Goal: Information Seeking & Learning: Learn about a topic

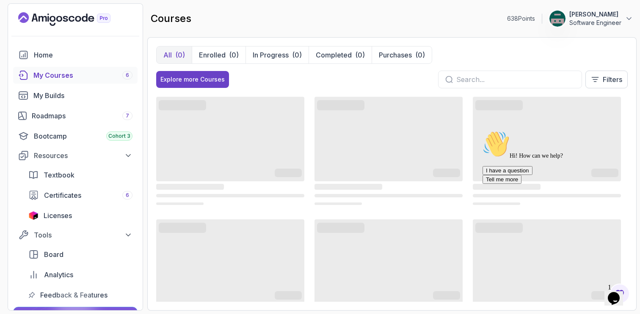
click at [76, 80] on div "My Courses 6" at bounding box center [82, 75] width 99 height 10
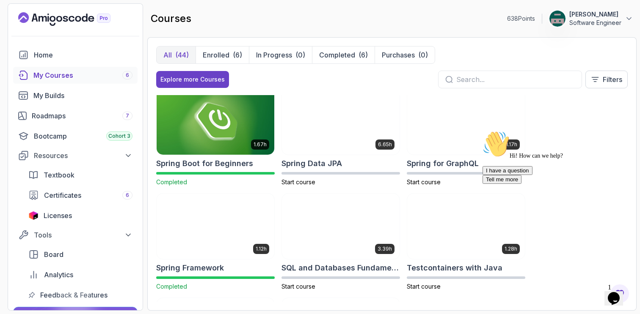
scroll to position [1277, 0]
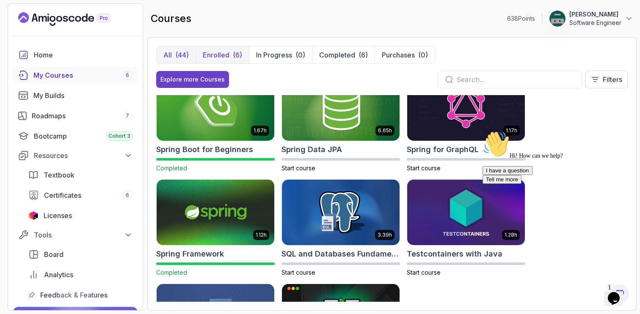
click at [227, 51] on p "Enrolled" at bounding box center [216, 55] width 27 height 10
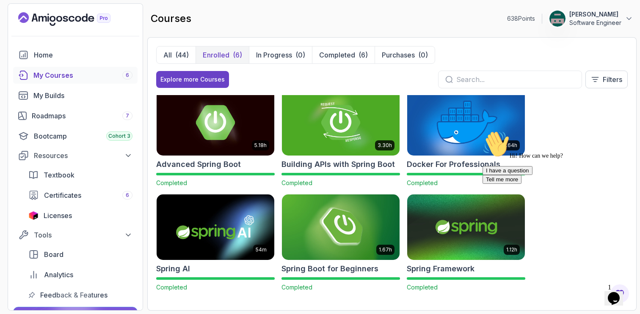
click at [236, 227] on img at bounding box center [216, 227] width 124 height 69
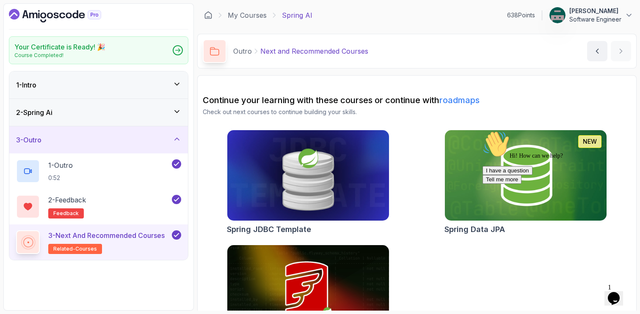
scroll to position [48, 0]
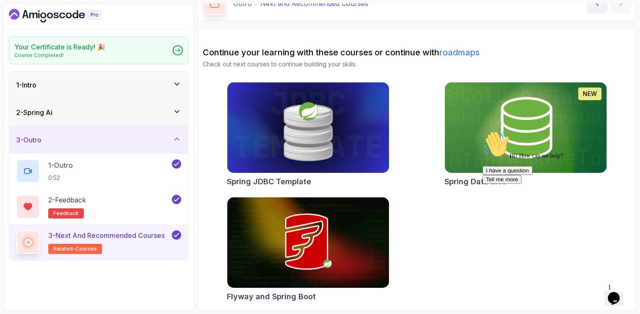
click at [96, 108] on div "2 - Spring Ai" at bounding box center [98, 112] width 165 height 10
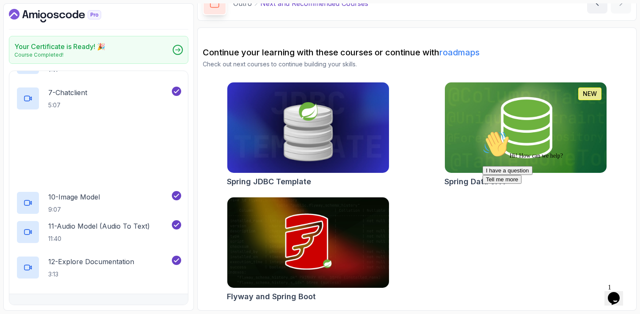
scroll to position [275, 0]
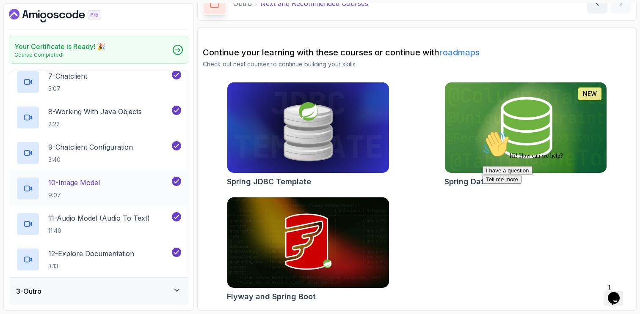
click at [118, 186] on div "10 - Image Model 9:07" at bounding box center [93, 189] width 154 height 24
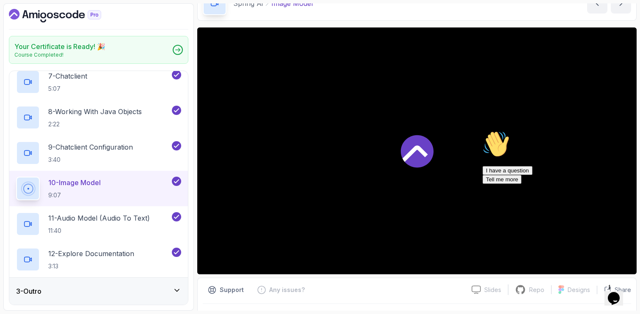
scroll to position [48, 0]
click at [482, 131] on icon "Chat attention grabber" at bounding box center [482, 131] width 0 height 0
